Goal: Obtain resource: Download file/media

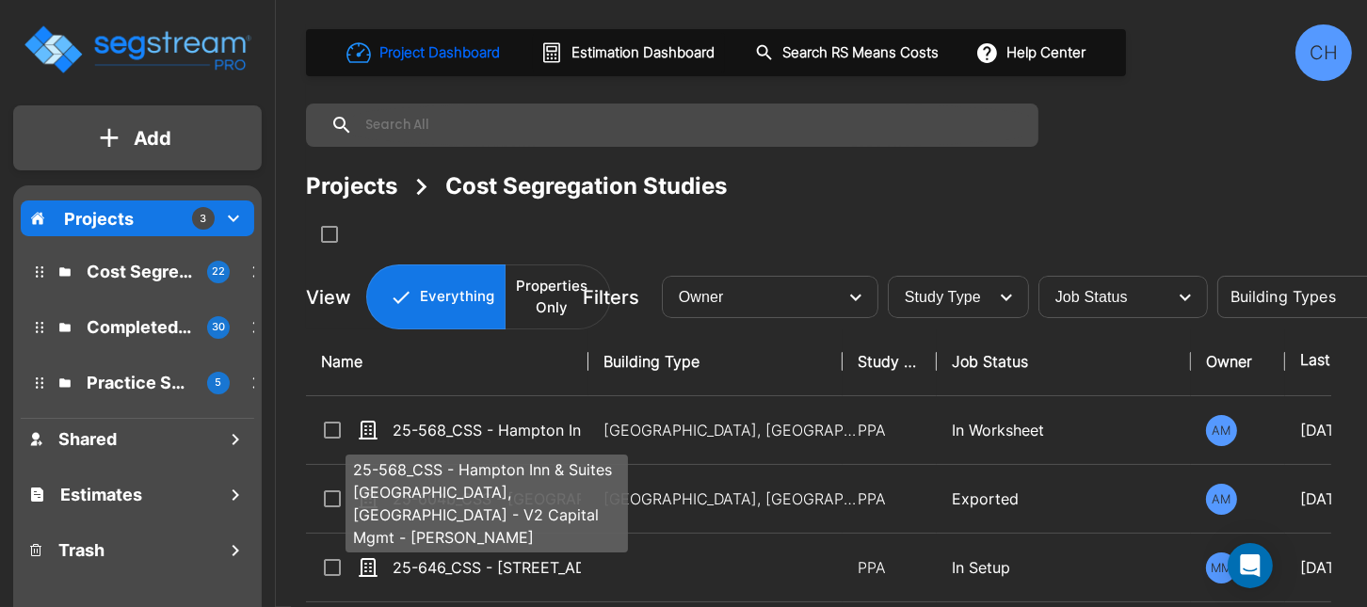
drag, startPoint x: 525, startPoint y: 425, endPoint x: 953, endPoint y: 13, distance: 594.1
click at [525, 427] on p "25-568_CSS - Hampton Inn & Suites [GEOGRAPHIC_DATA], [GEOGRAPHIC_DATA] - V2 Cap…" at bounding box center [487, 430] width 188 height 23
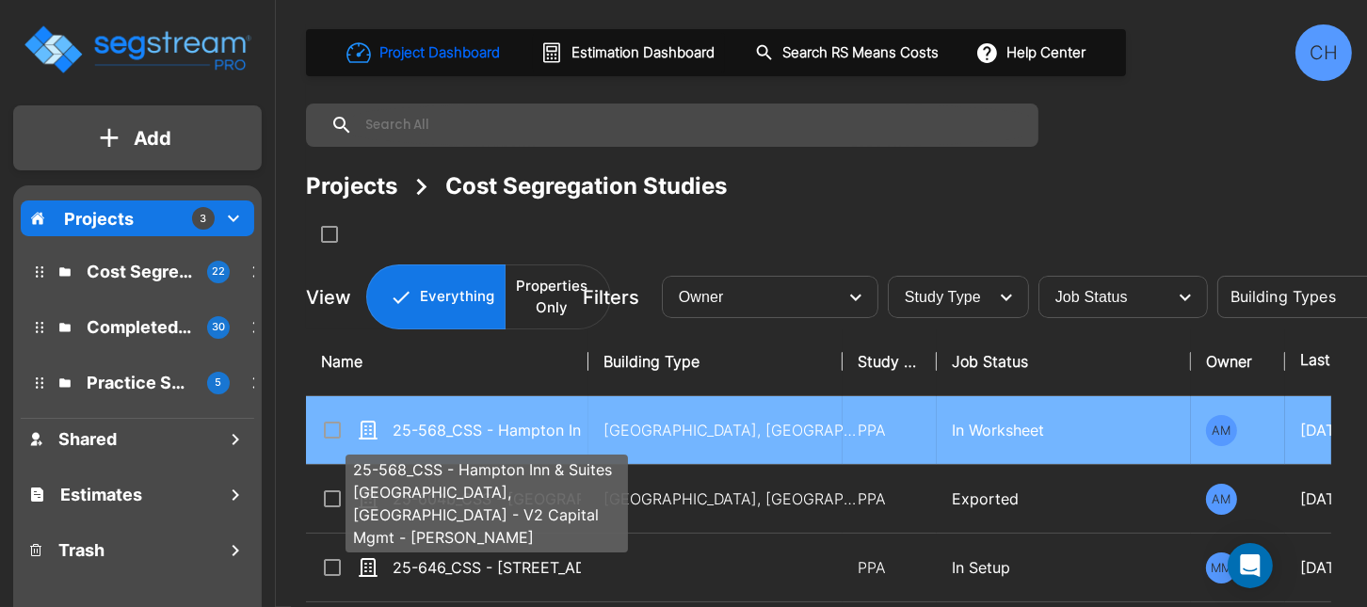
click at [512, 424] on p "25-568_CSS - Hampton Inn & Suites [GEOGRAPHIC_DATA], [GEOGRAPHIC_DATA] - V2 Cap…" at bounding box center [487, 430] width 188 height 23
click at [511, 424] on p "25-568_CSS - Hampton Inn & Suites [GEOGRAPHIC_DATA], [GEOGRAPHIC_DATA] - V2 Cap…" at bounding box center [487, 430] width 188 height 23
checkbox input "true"
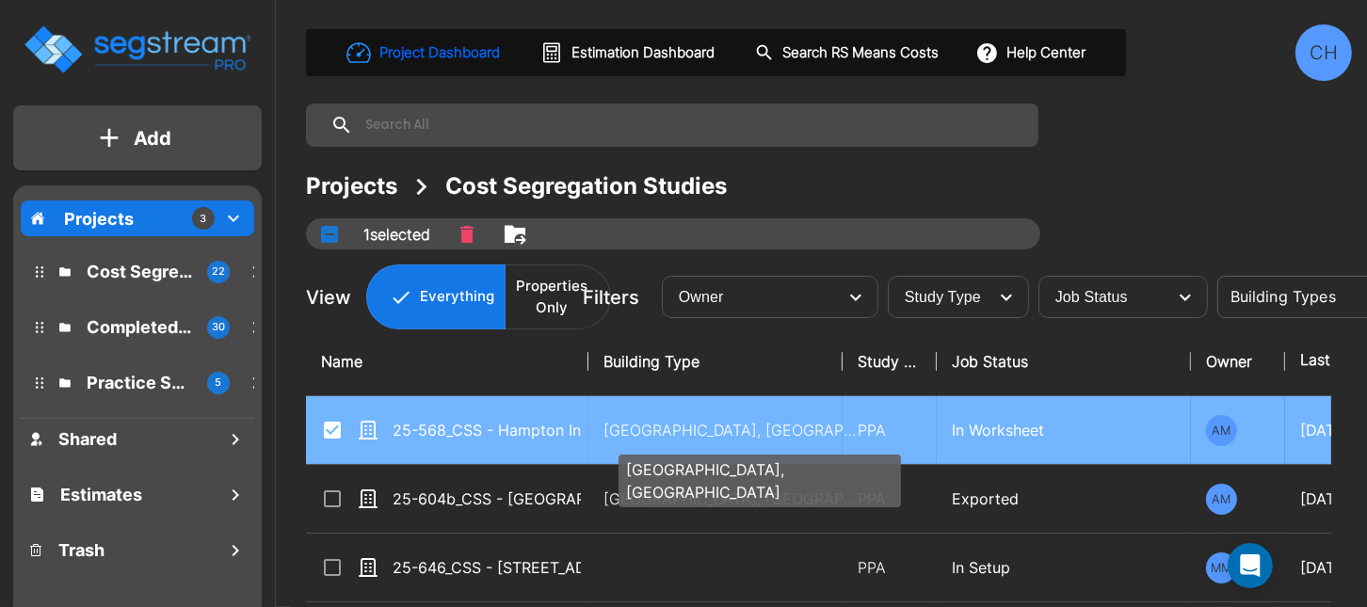
click at [671, 430] on p "[GEOGRAPHIC_DATA], [GEOGRAPHIC_DATA]" at bounding box center [731, 430] width 254 height 23
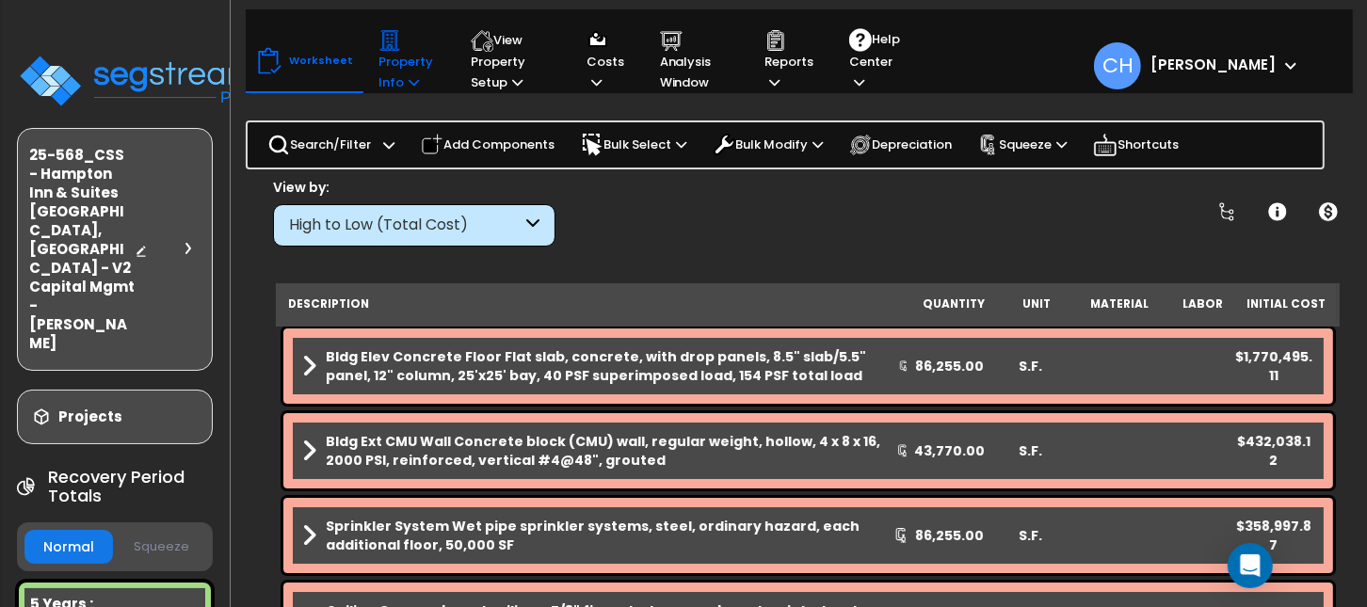
click at [409, 81] on icon at bounding box center [414, 82] width 10 height 12
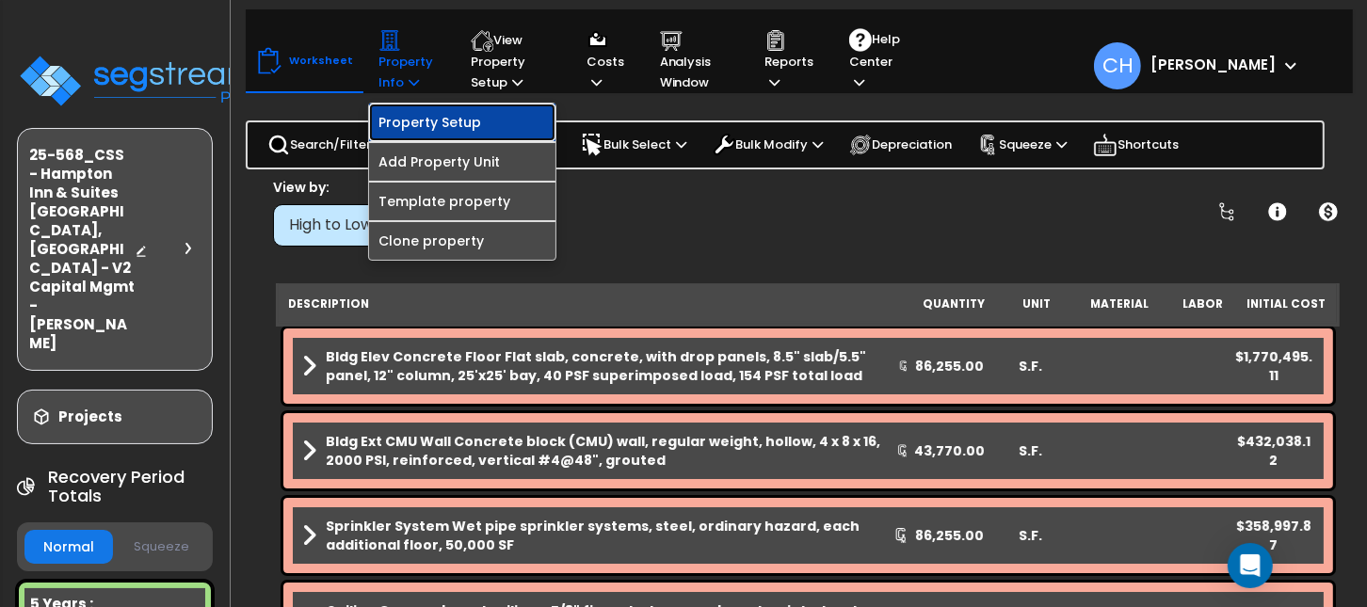
click at [454, 128] on link "Property Setup" at bounding box center [462, 123] width 186 height 38
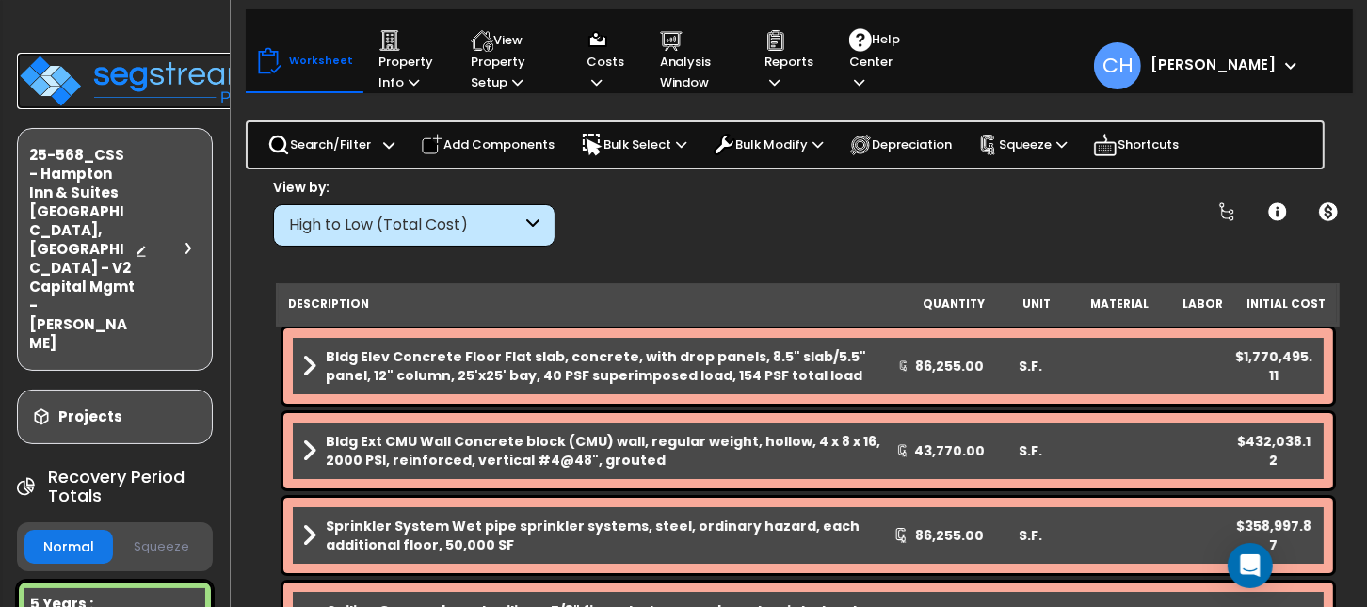
click at [130, 70] on img at bounding box center [139, 81] width 245 height 57
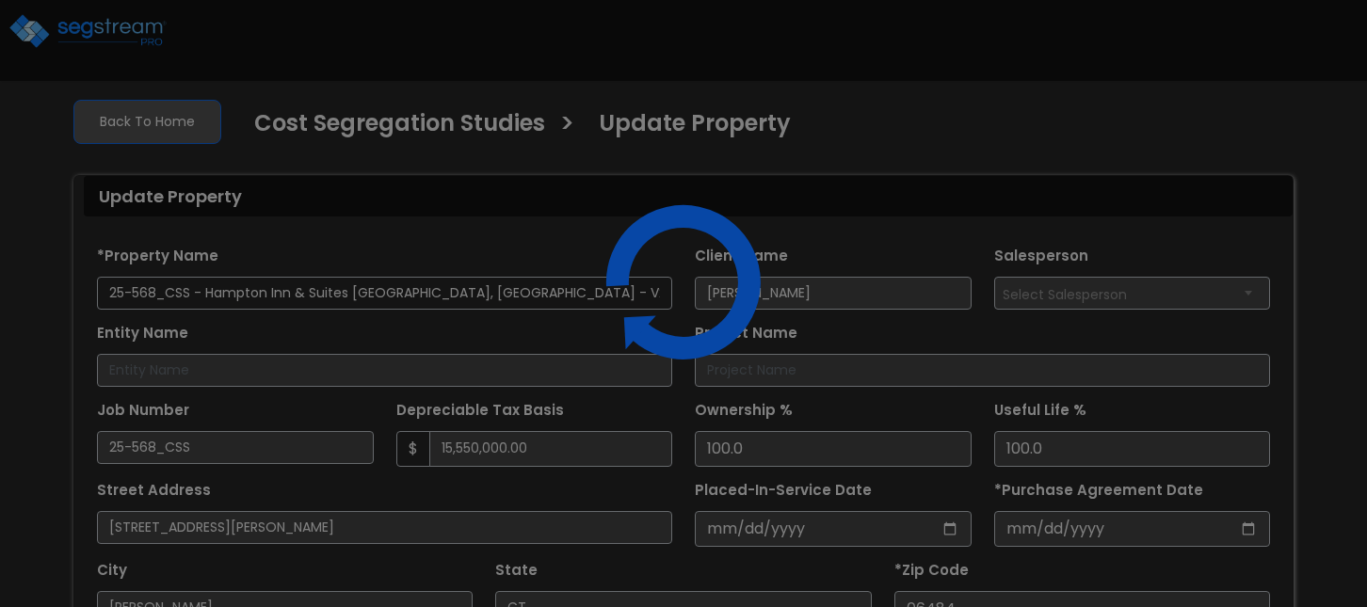
select select "2025"
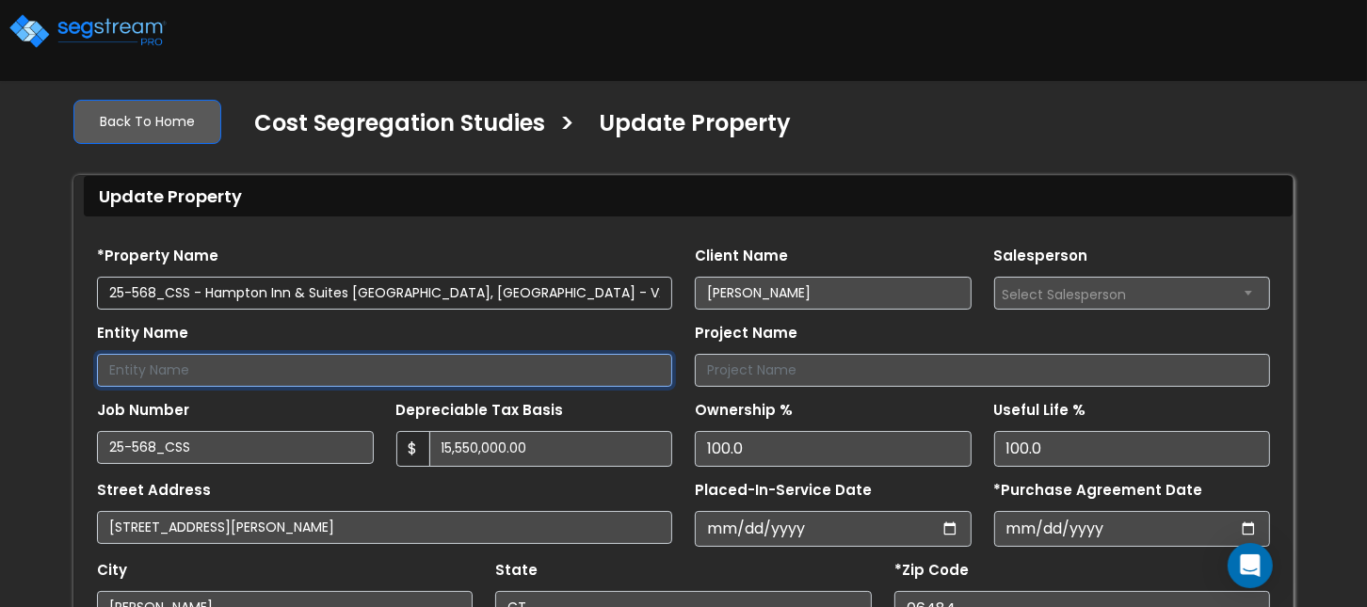
click at [254, 376] on input "Entity Name" at bounding box center [384, 370] width 575 height 33
click at [264, 370] on input "Entity Name" at bounding box center [384, 370] width 575 height 33
drag, startPoint x: 287, startPoint y: 368, endPoint x: 332, endPoint y: 345, distance: 51.0
click at [134, 369] on input "V2 Capital Management" at bounding box center [384, 370] width 575 height 33
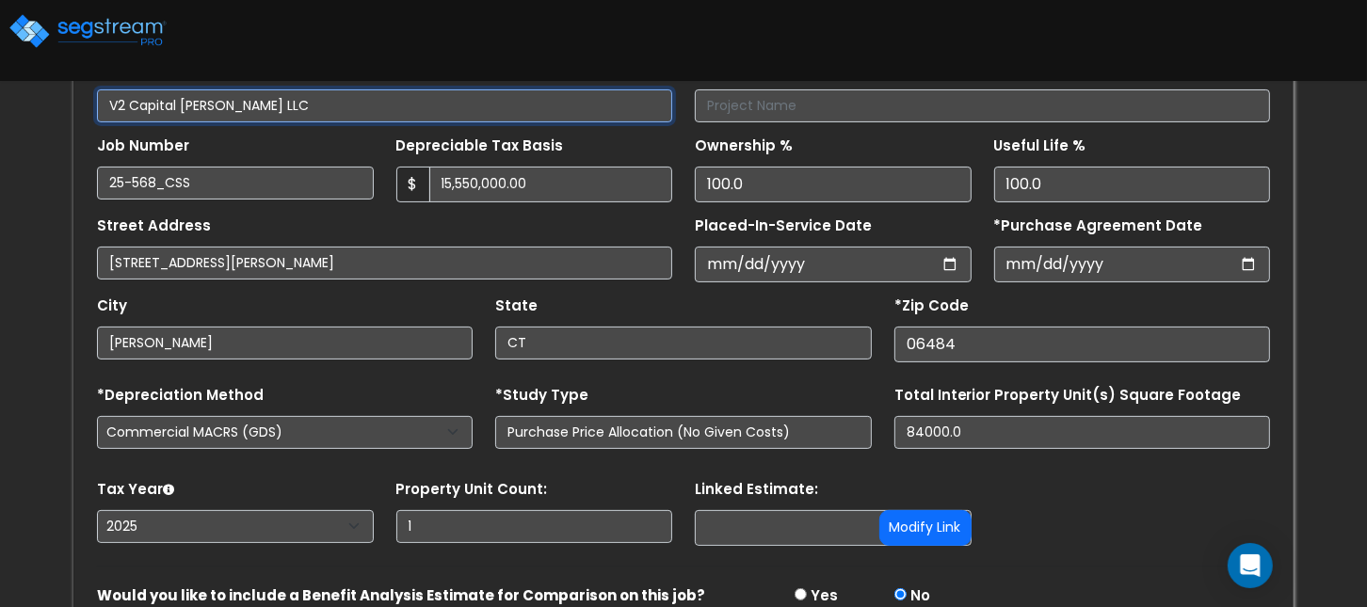
scroll to position [246, 0]
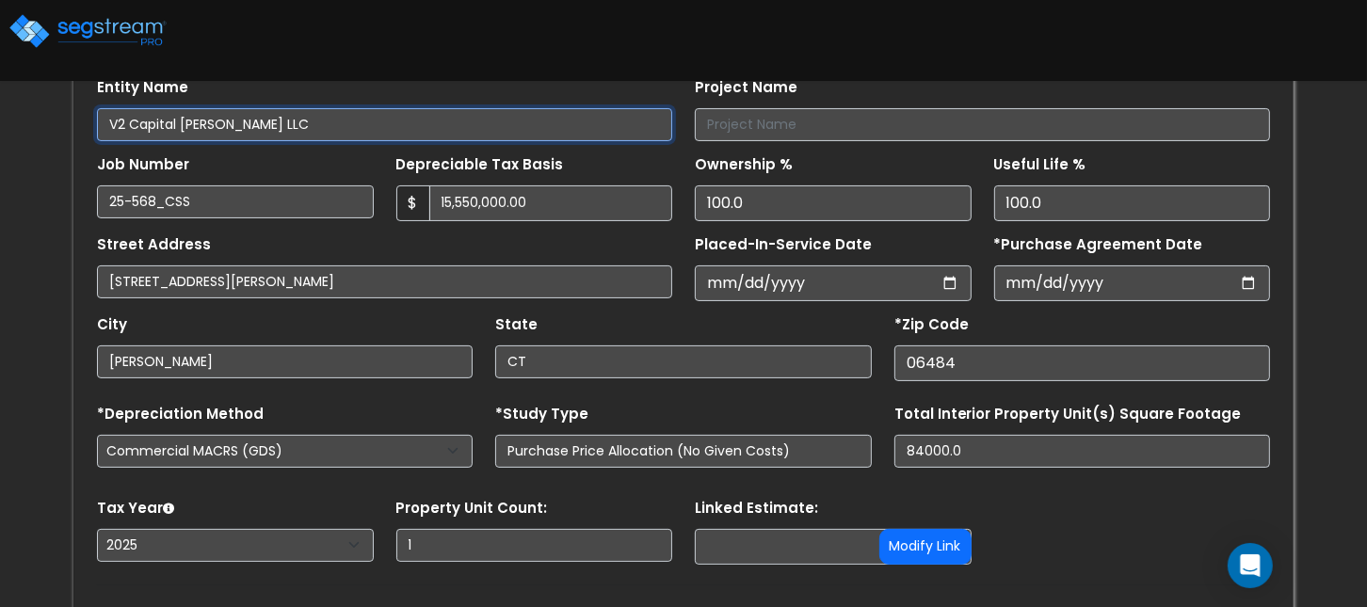
type input "V2 Capital Shelton LLC"
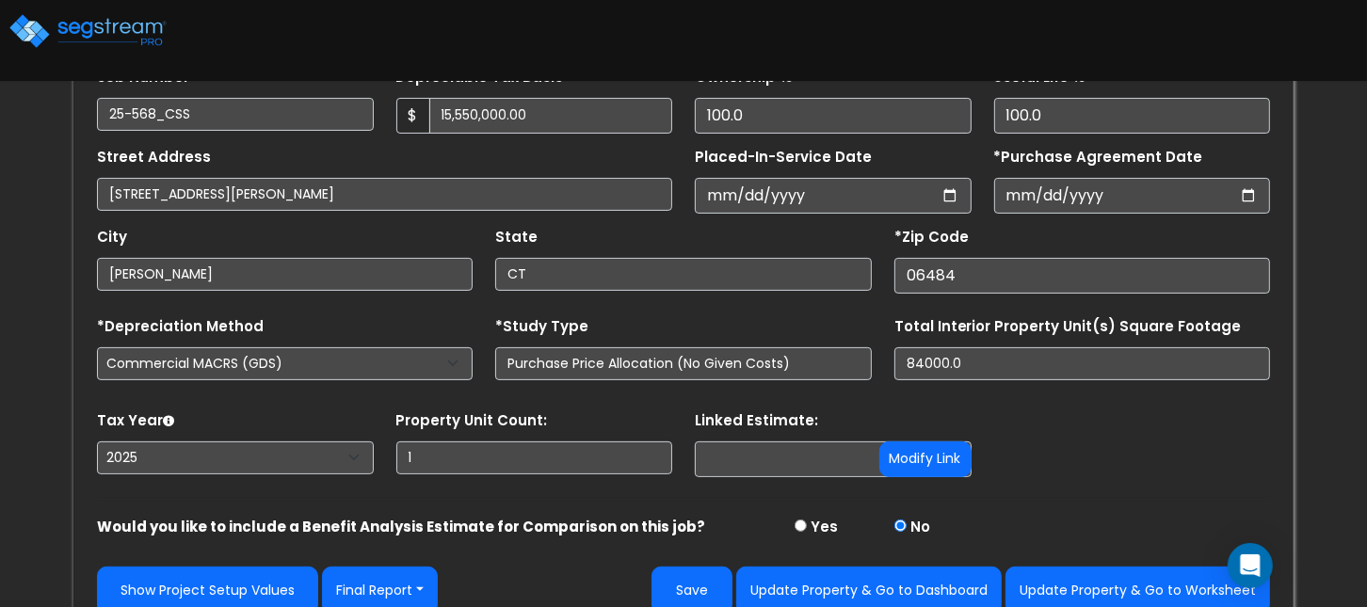
scroll to position [358, 0]
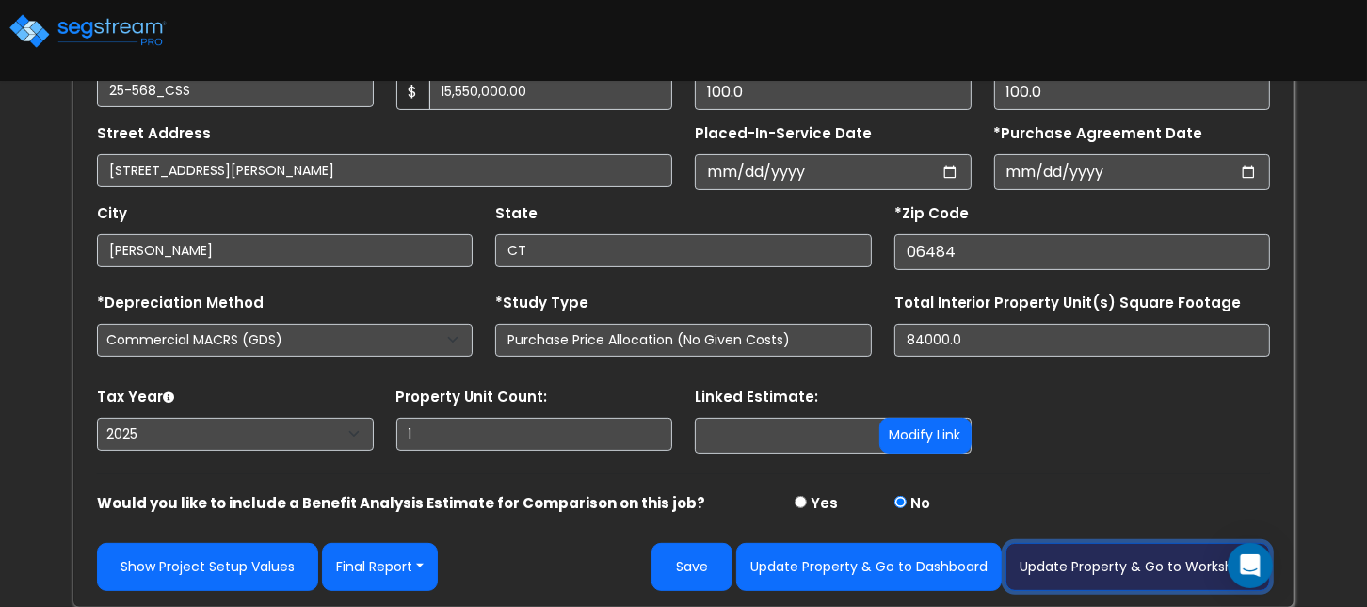
click at [1120, 573] on button "Update Property & Go to Worksheet" at bounding box center [1138, 567] width 265 height 48
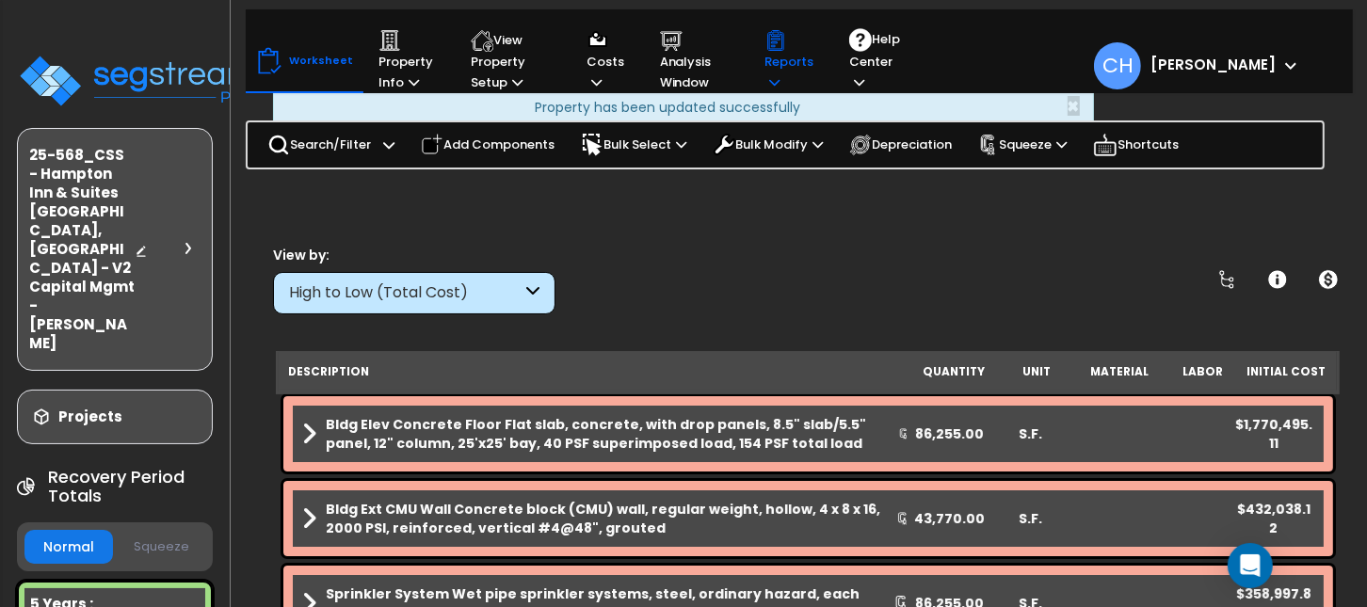
click at [780, 74] on p "Reports" at bounding box center [789, 61] width 49 height 64
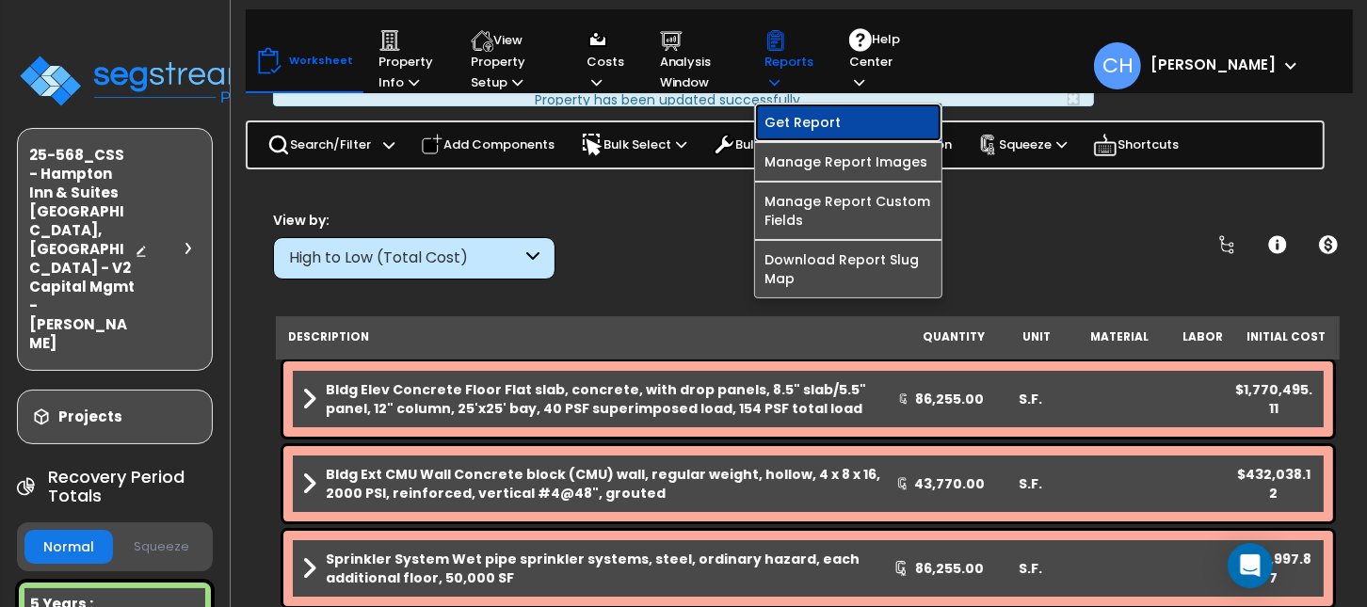
click at [809, 118] on link "Get Report" at bounding box center [848, 123] width 186 height 38
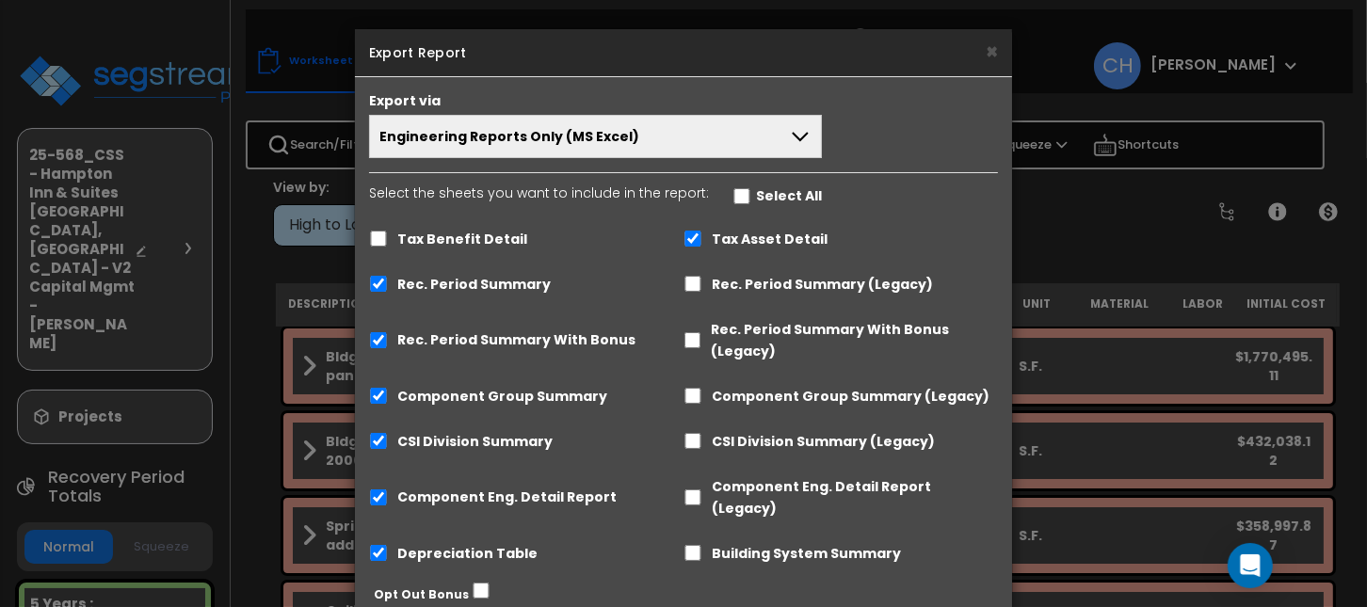
scroll to position [126, 0]
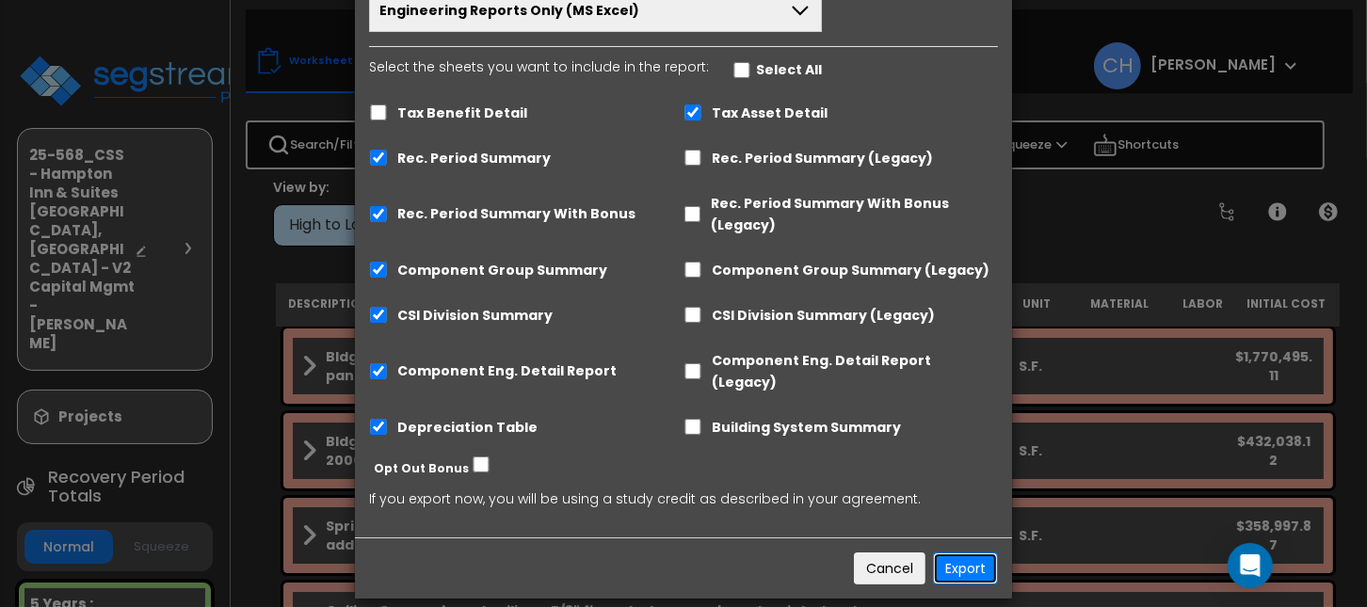
click at [967, 555] on button "Export" at bounding box center [965, 569] width 65 height 32
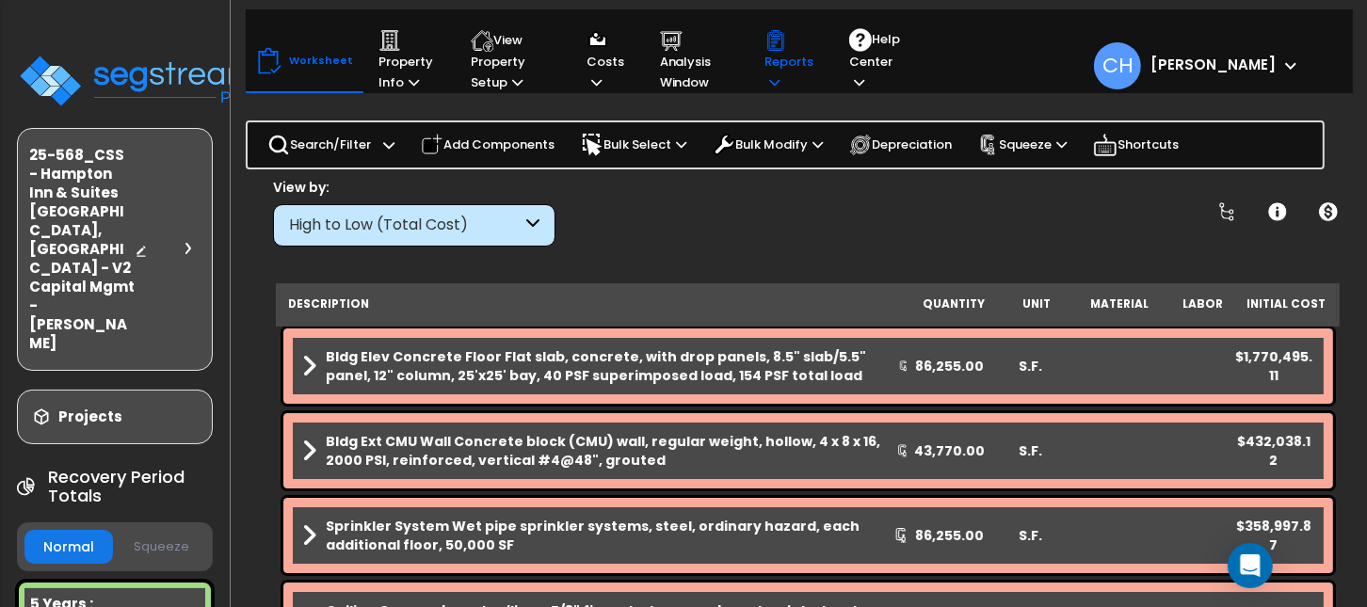
click at [772, 76] on icon at bounding box center [774, 82] width 10 height 12
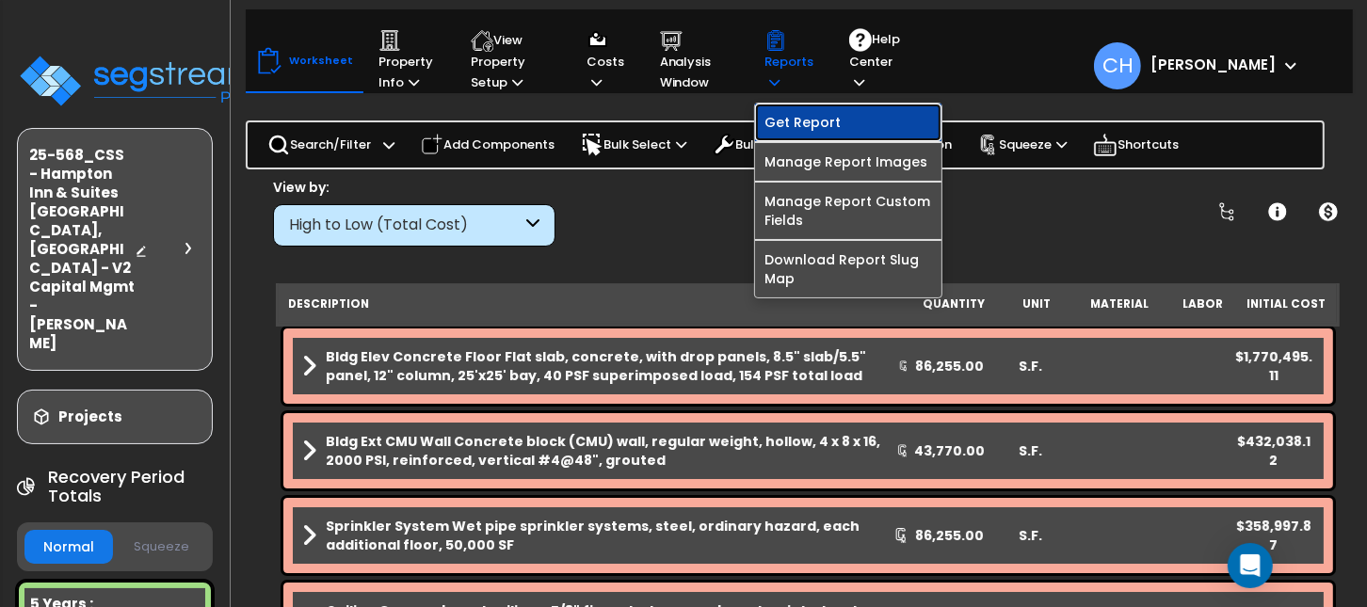
click at [796, 121] on link "Get Report" at bounding box center [848, 123] width 186 height 38
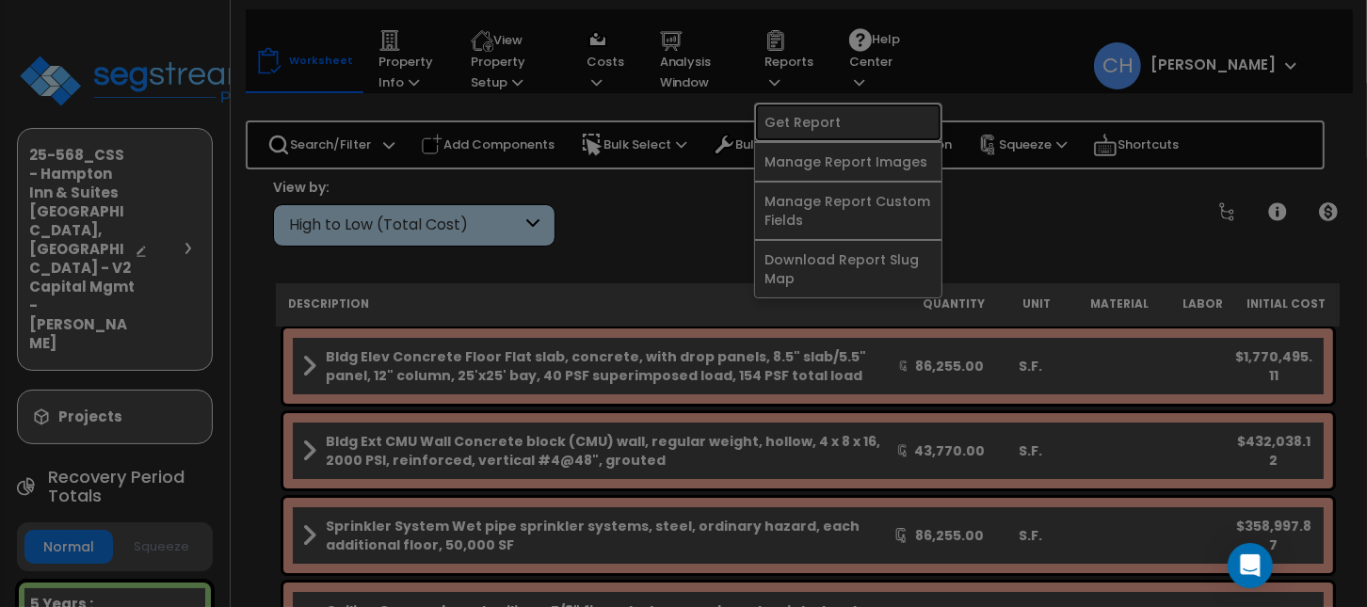
scroll to position [0, 0]
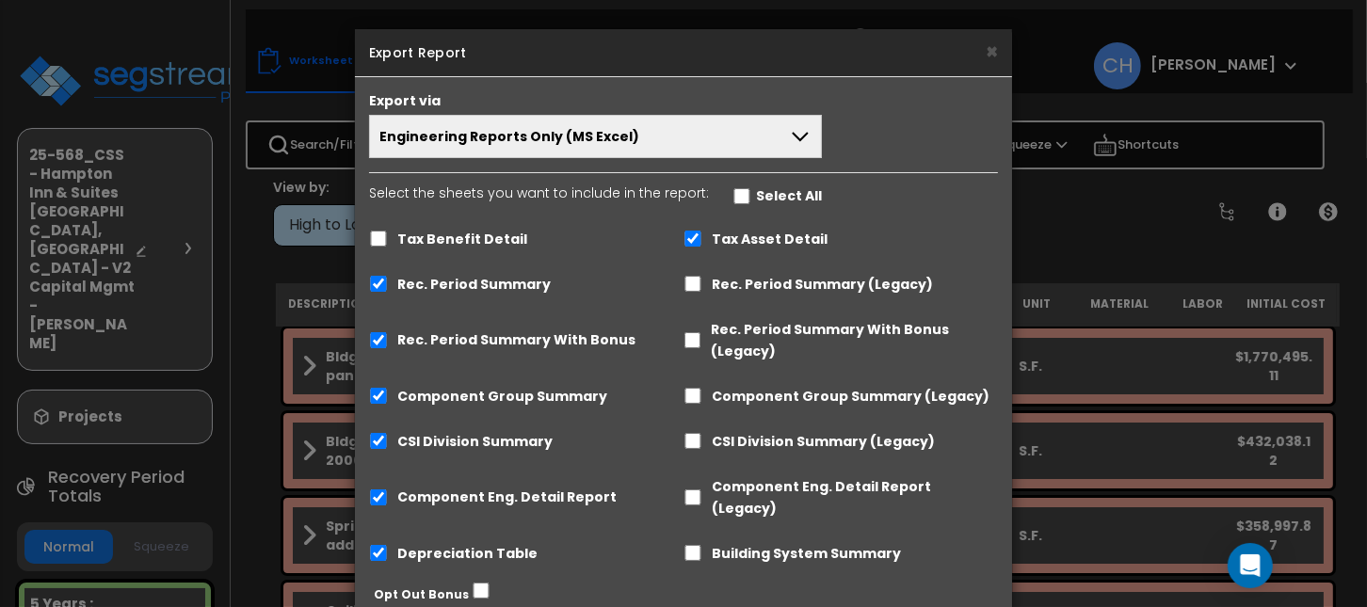
click at [708, 141] on button "Engineering Reports Only (MS Excel)" at bounding box center [595, 136] width 453 height 43
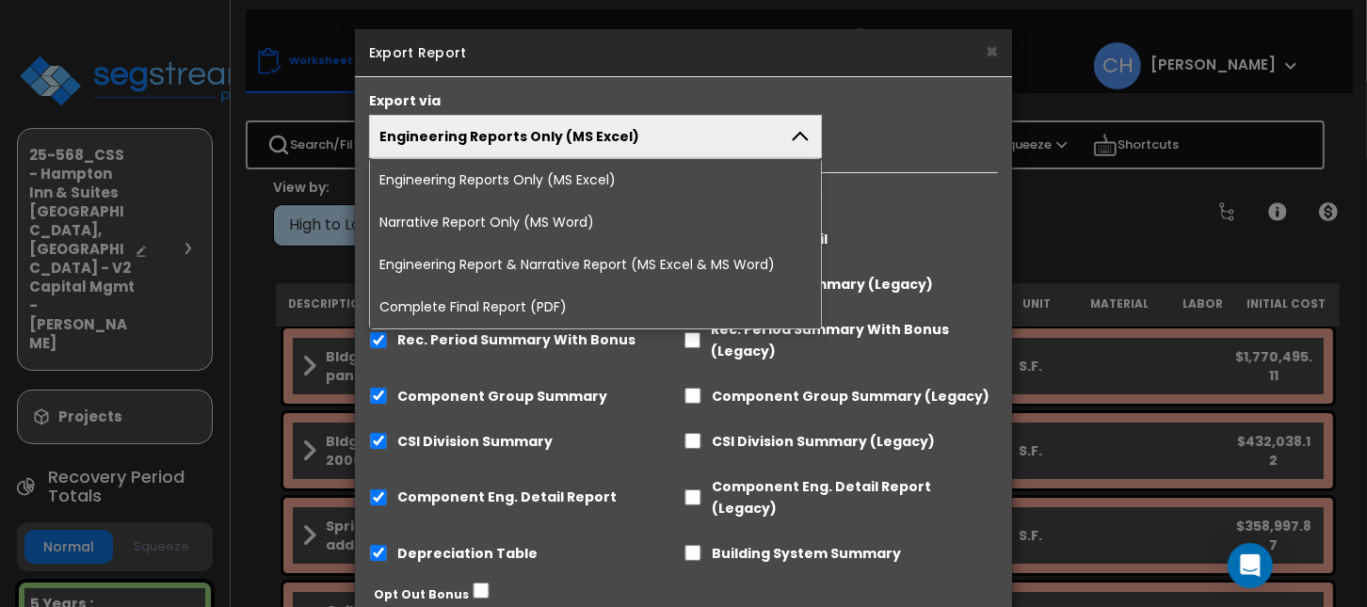
click at [541, 307] on li "Complete Final Report (PDF)" at bounding box center [595, 307] width 451 height 42
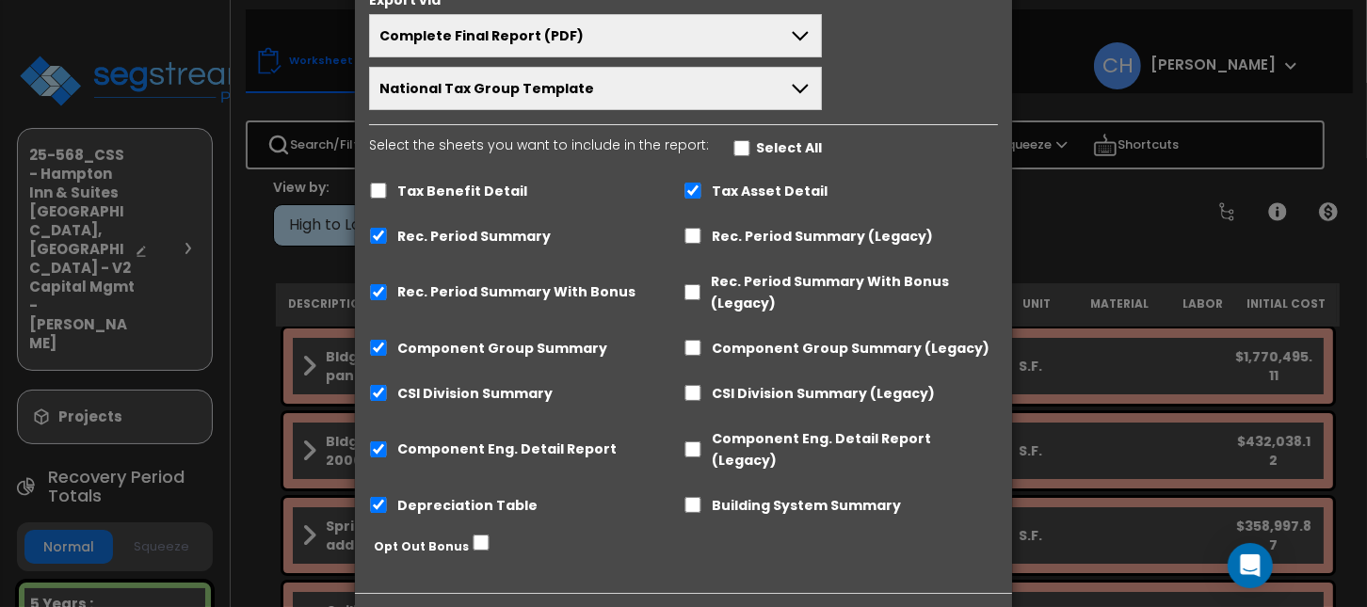
scroll to position [156, 0]
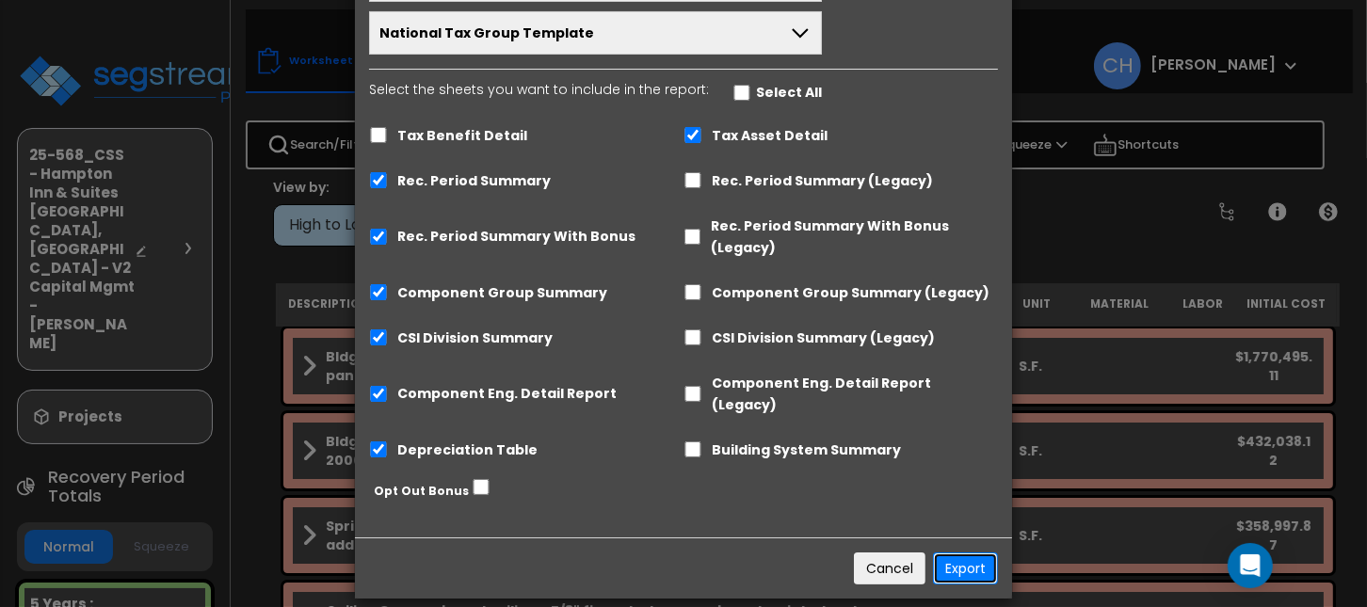
click at [962, 553] on button "Export" at bounding box center [965, 569] width 65 height 32
